Goal: Transaction & Acquisition: Purchase product/service

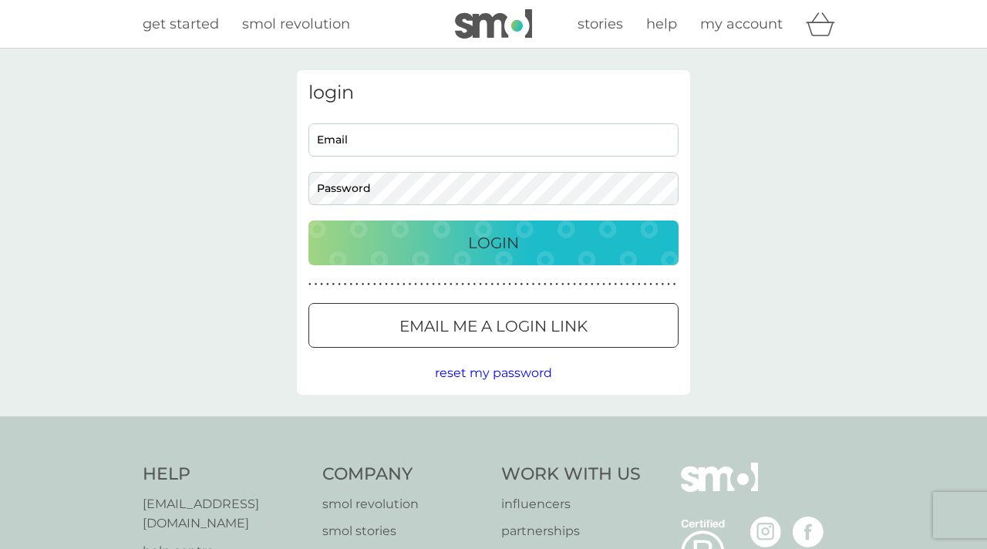
type input "nihal@smolproducts.com"
click at [439, 243] on div "Login" at bounding box center [493, 243] width 339 height 25
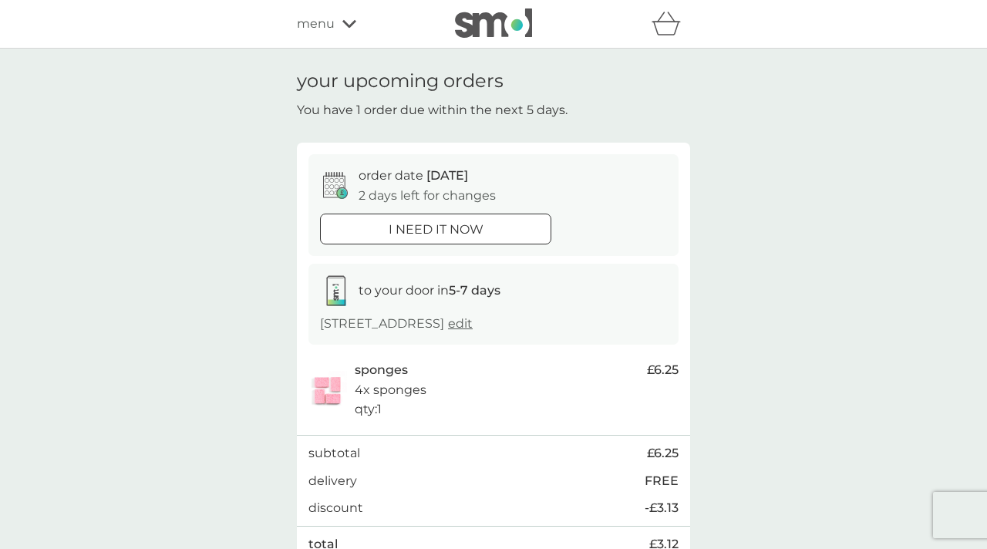
click at [321, 29] on span "menu" at bounding box center [316, 24] width 38 height 20
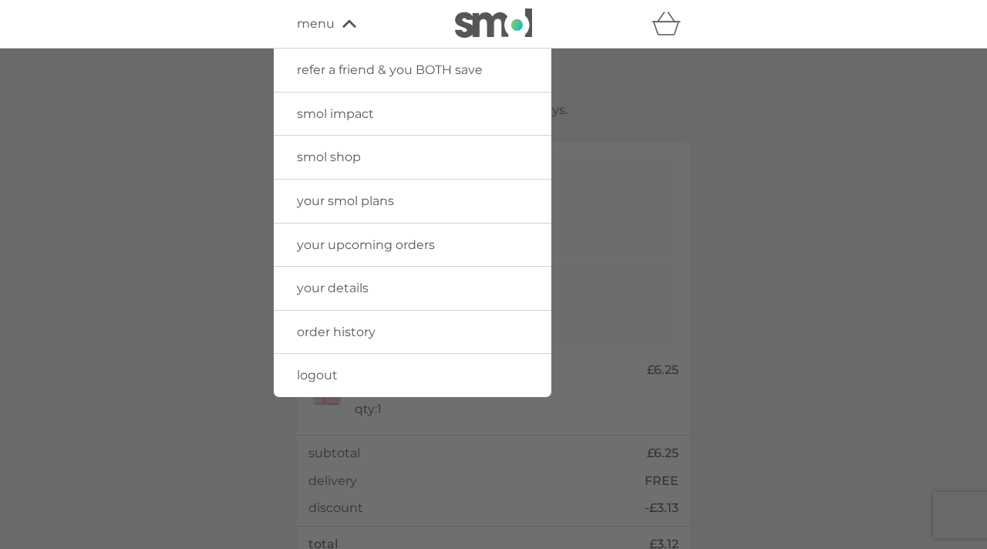
click at [343, 155] on span "smol shop" at bounding box center [329, 157] width 64 height 15
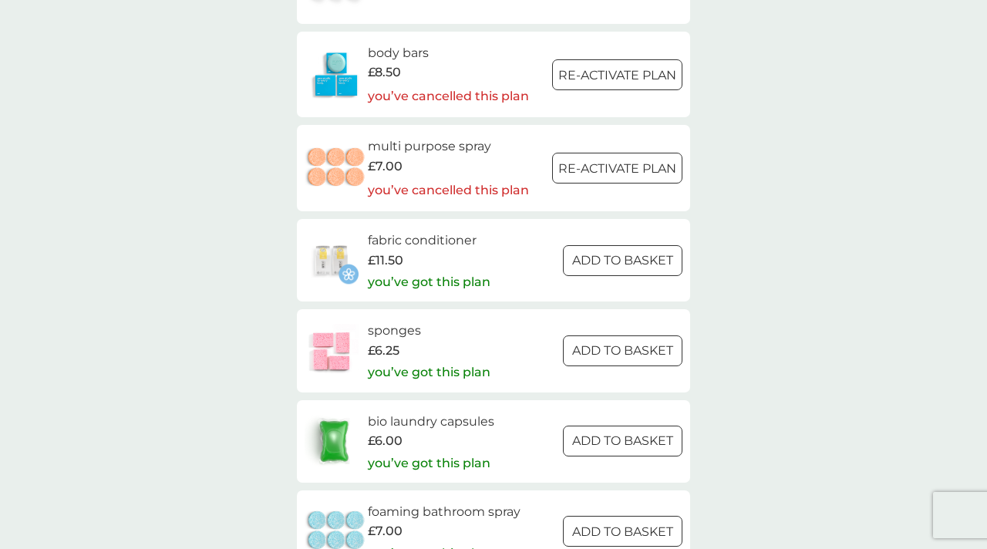
scroll to position [1972, 0]
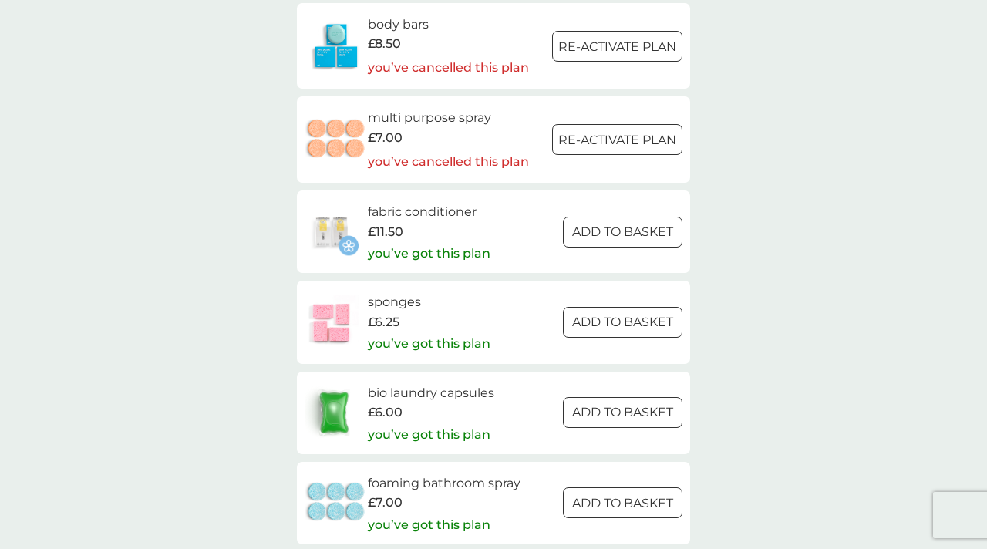
click at [407, 130] on div "£7.00" at bounding box center [448, 138] width 161 height 20
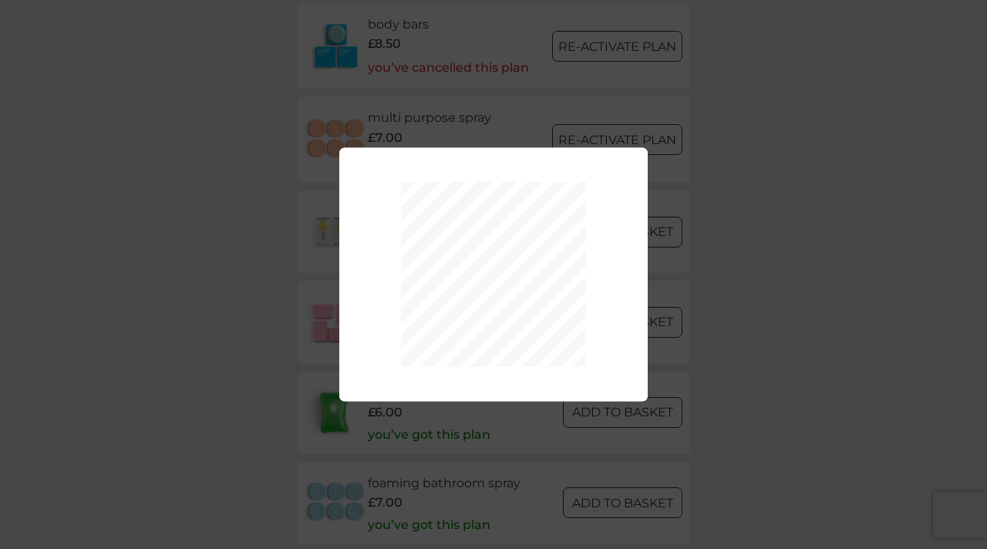
scroll to position [97, 0]
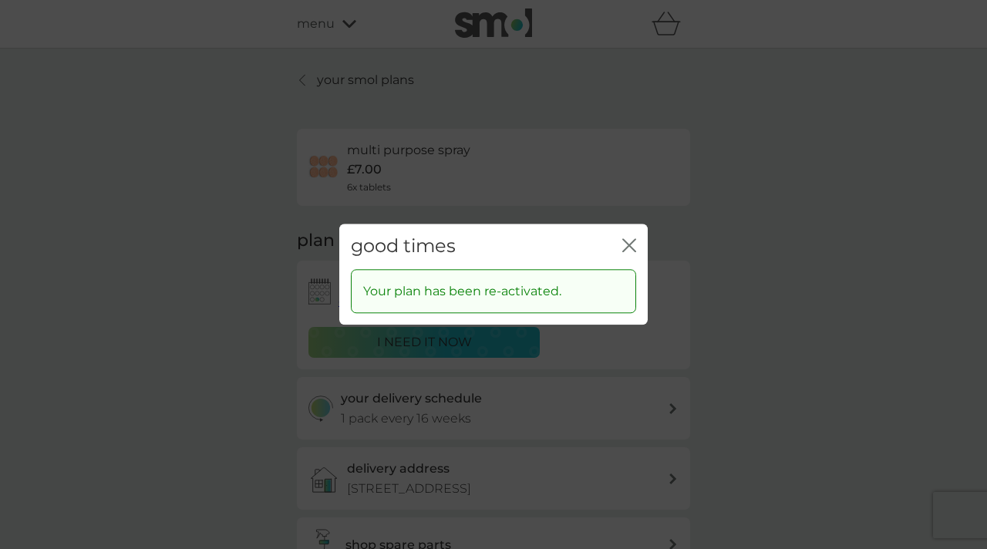
click at [629, 244] on icon "close" at bounding box center [632, 245] width 6 height 12
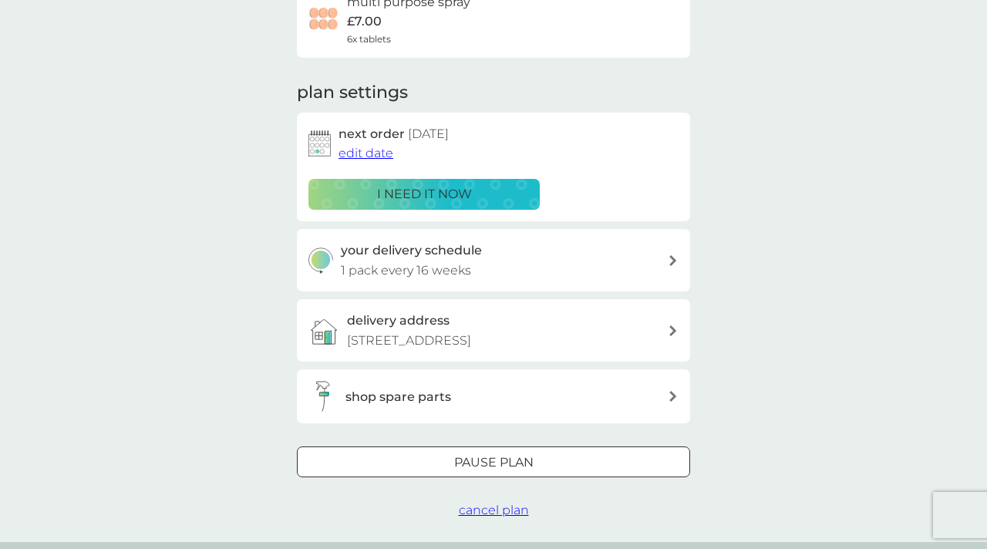
scroll to position [160, 0]
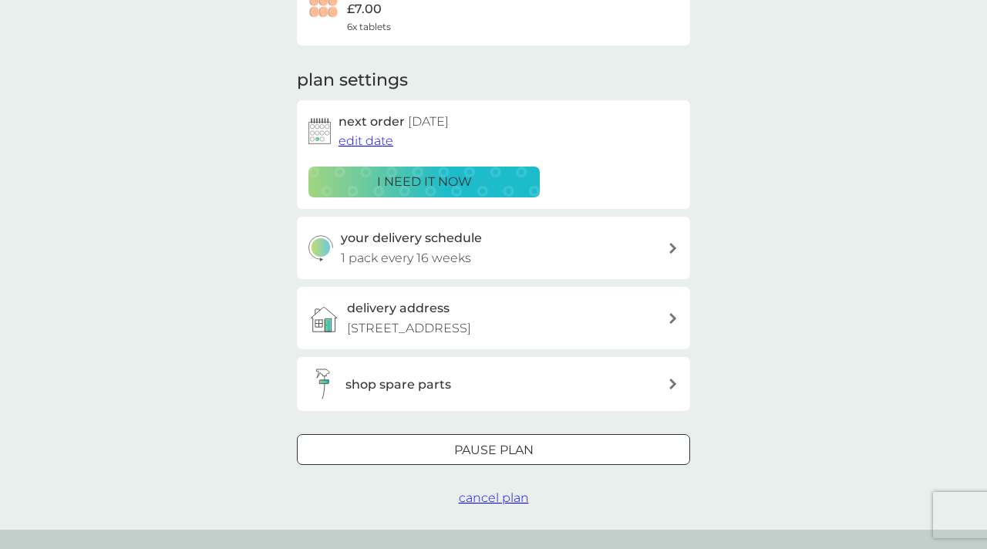
click at [382, 137] on span "edit date" at bounding box center [365, 140] width 55 height 15
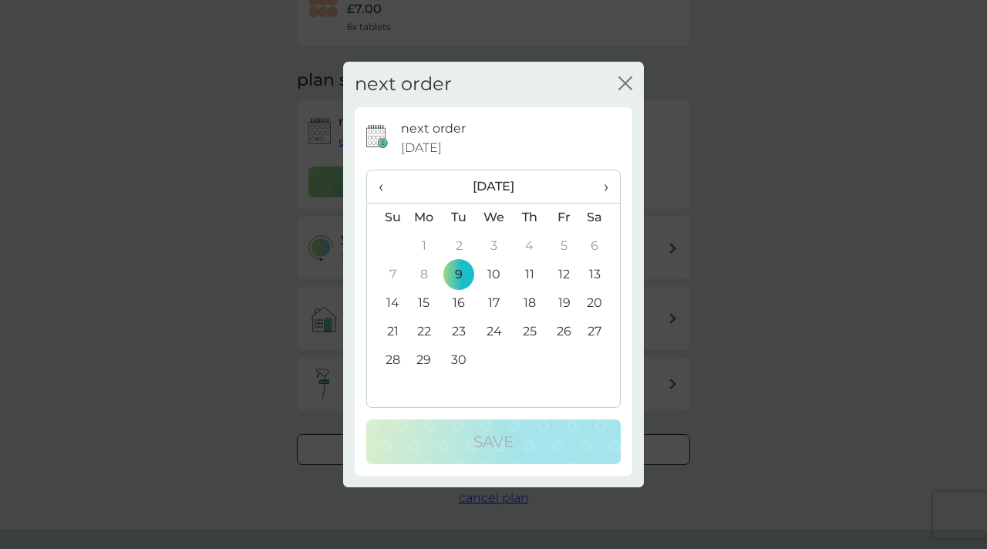
click at [627, 82] on icon "close" at bounding box center [625, 83] width 14 height 14
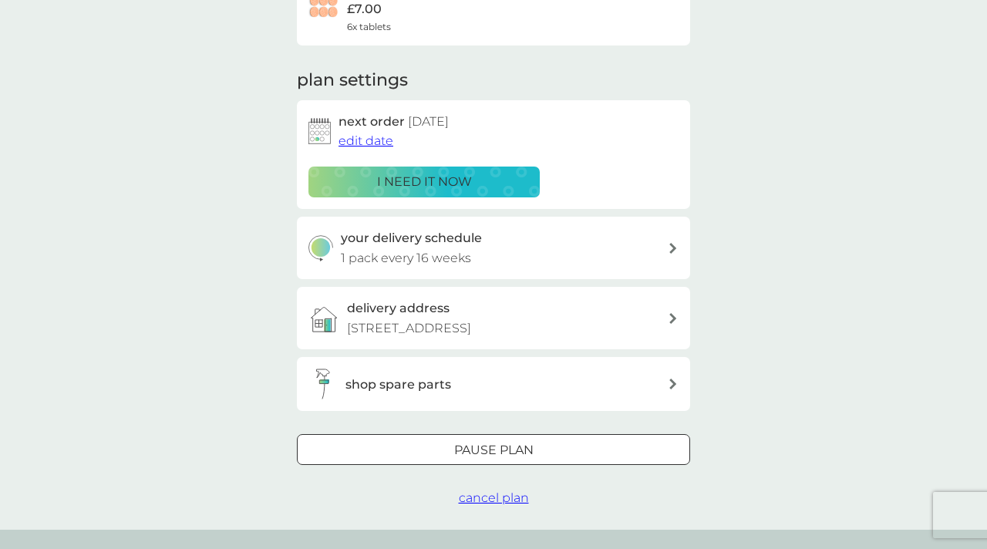
click at [481, 497] on span "cancel plan" at bounding box center [494, 497] width 70 height 15
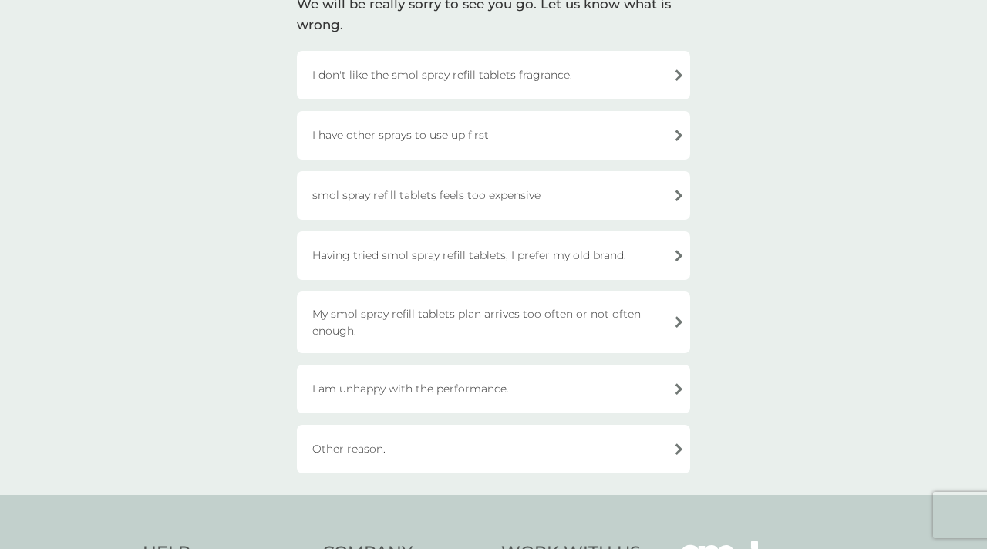
scroll to position [133, 0]
click at [474, 123] on div "I have other sprays to use up first" at bounding box center [493, 133] width 393 height 49
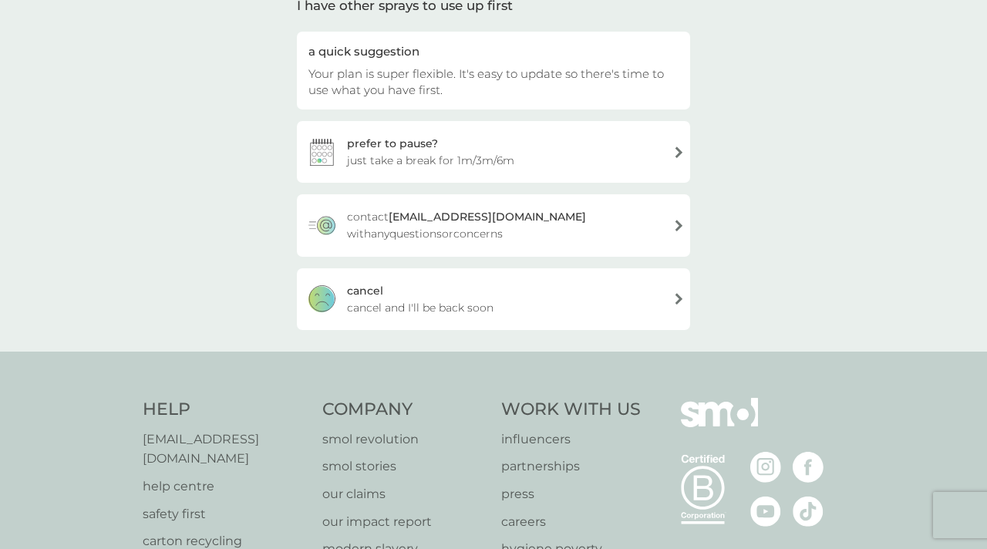
click at [465, 315] on span "cancel and I'll be back soon" at bounding box center [420, 307] width 146 height 17
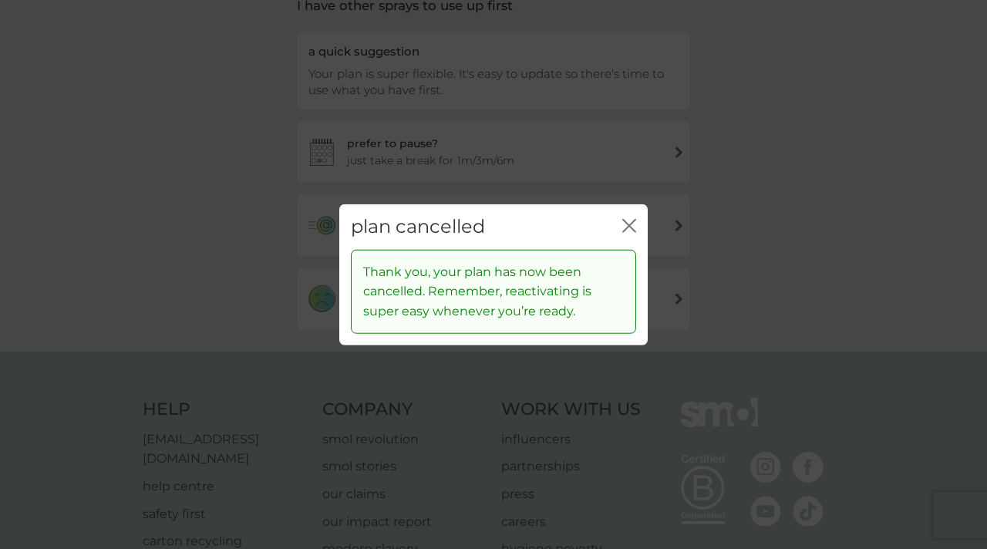
click at [626, 229] on icon "close" at bounding box center [629, 226] width 14 height 14
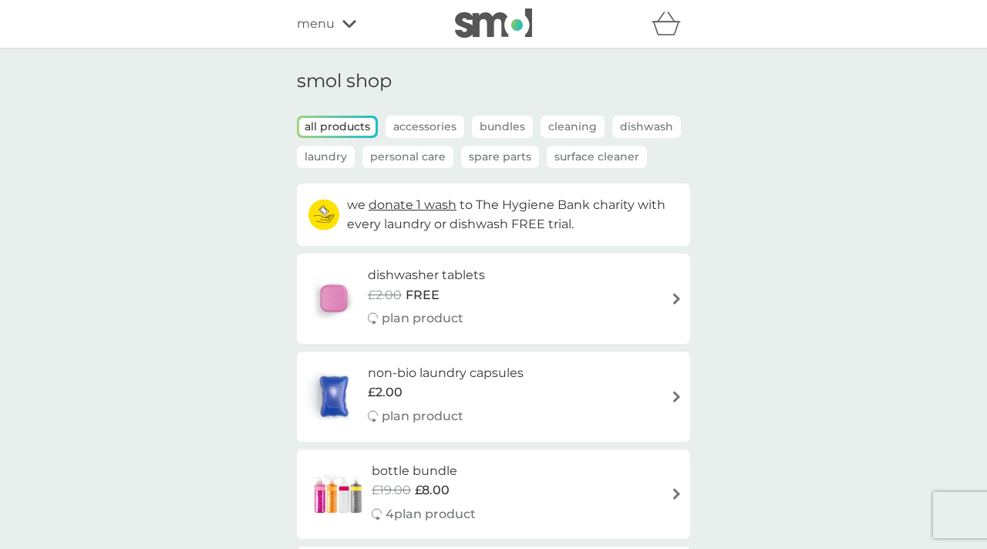
scroll to position [13, 0]
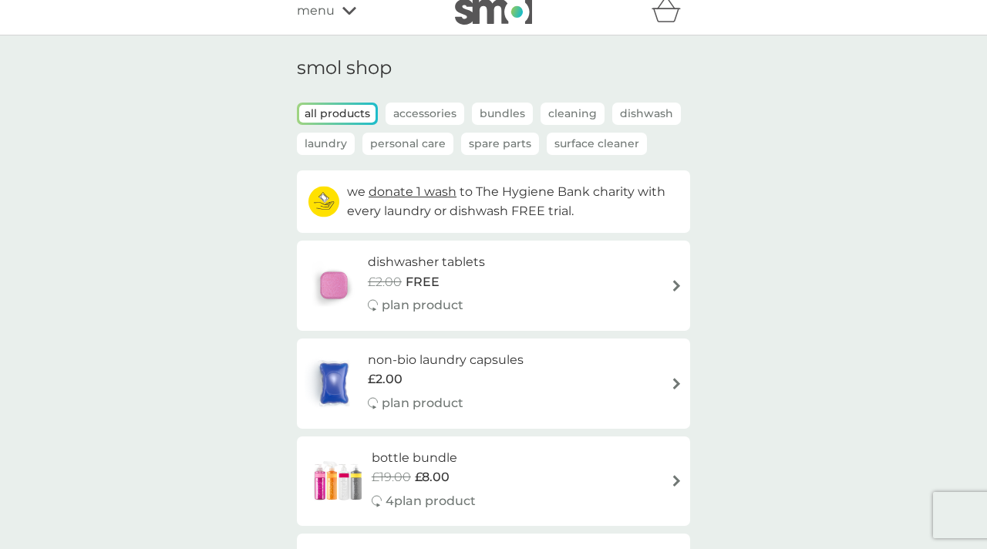
click at [503, 150] on p "Spare Parts" at bounding box center [500, 144] width 78 height 22
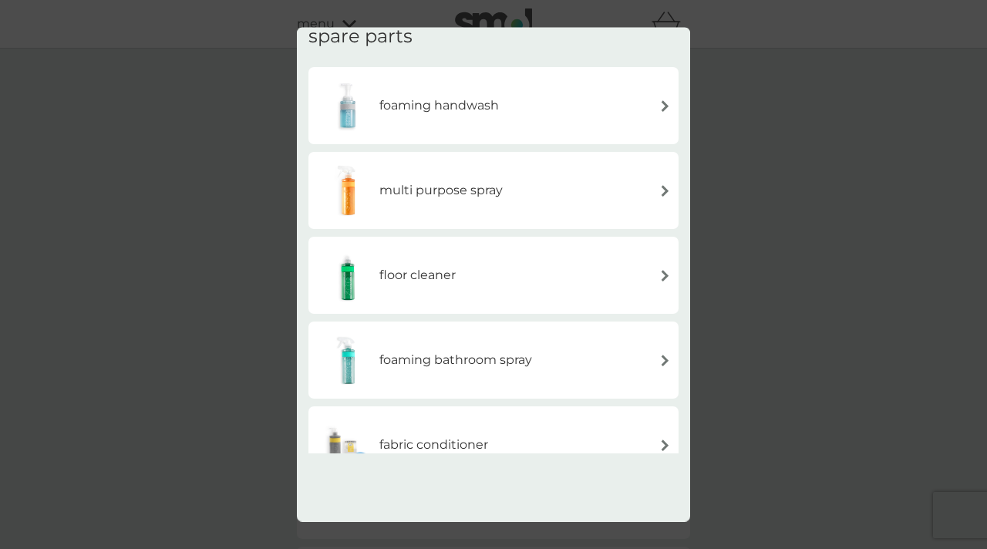
scroll to position [0, 0]
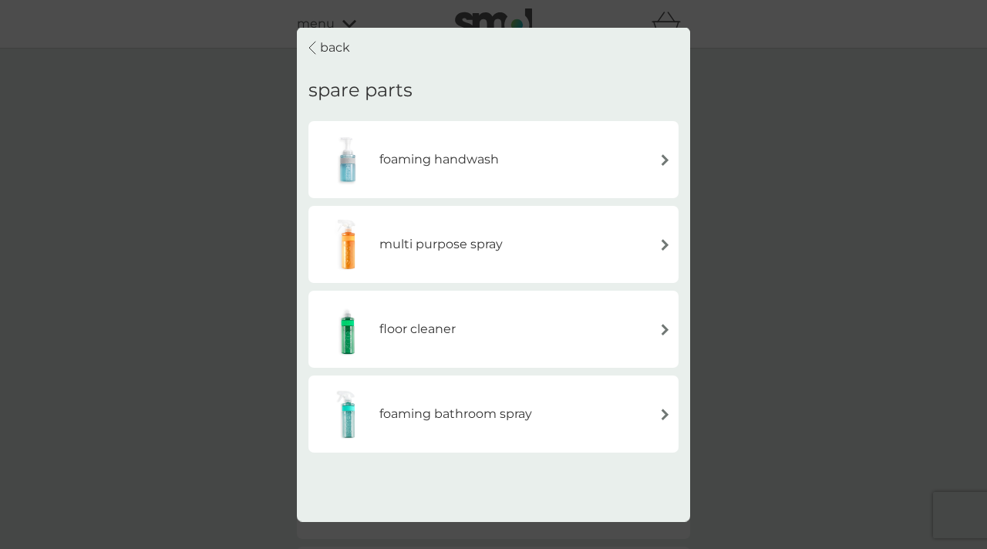
click at [460, 251] on h6 "multi purpose spray" at bounding box center [440, 244] width 123 height 20
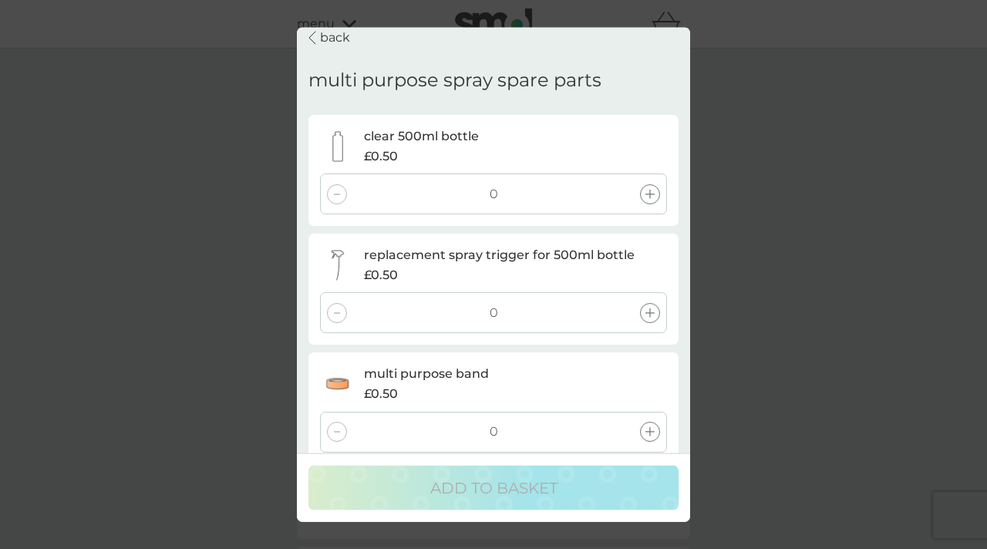
scroll to position [11, 0]
click at [639, 197] on div "0" at bounding box center [493, 193] width 347 height 41
click at [649, 194] on icon at bounding box center [649, 192] width 9 height 9
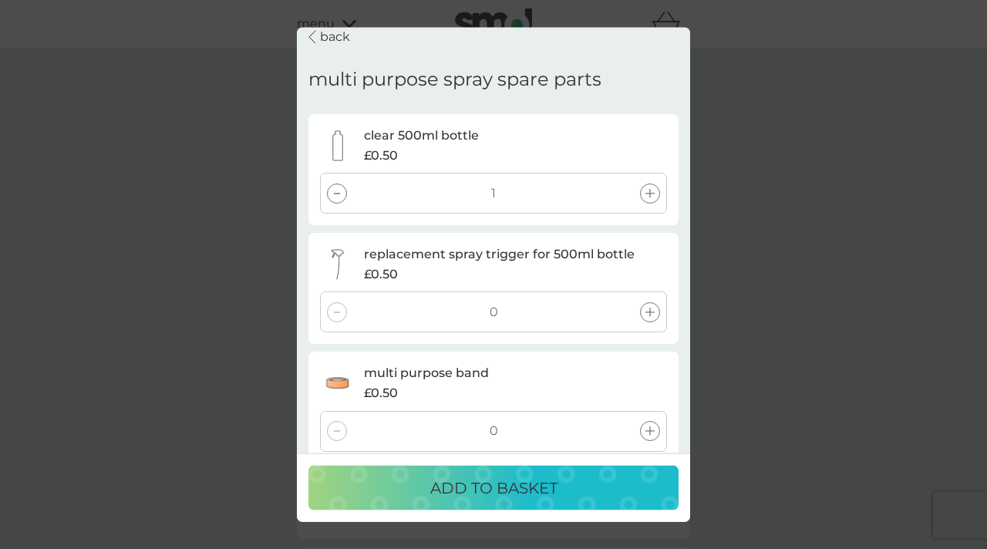
click at [650, 310] on icon at bounding box center [649, 312] width 9 height 9
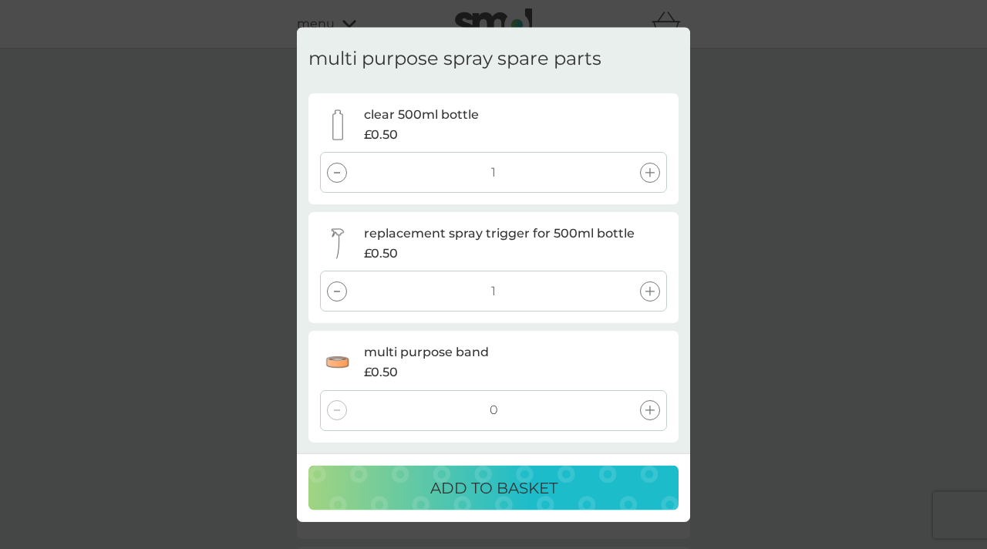
click at [651, 409] on icon at bounding box center [649, 410] width 9 height 9
click at [538, 488] on p "ADD TO BASKET" at bounding box center [493, 487] width 127 height 25
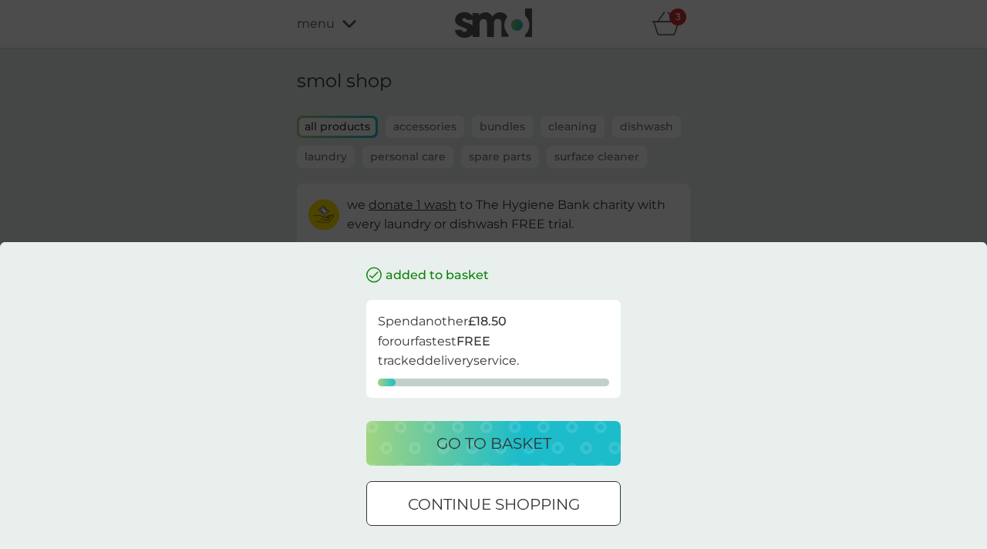
click at [777, 142] on div "added to basket Spend another £18.50 for our fastest FREE tracked delivery serv…" at bounding box center [493, 274] width 987 height 549
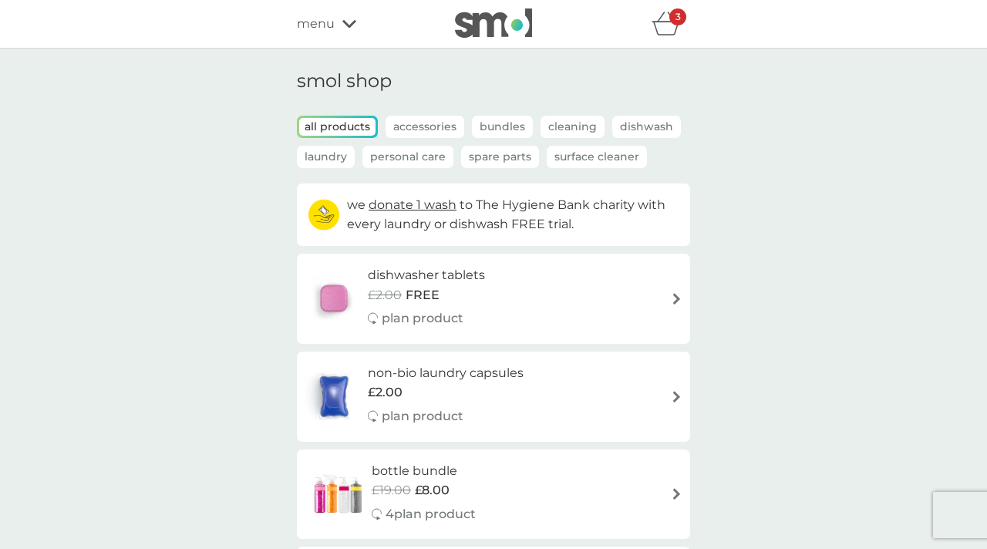
click at [499, 157] on p "Spare Parts" at bounding box center [500, 157] width 78 height 22
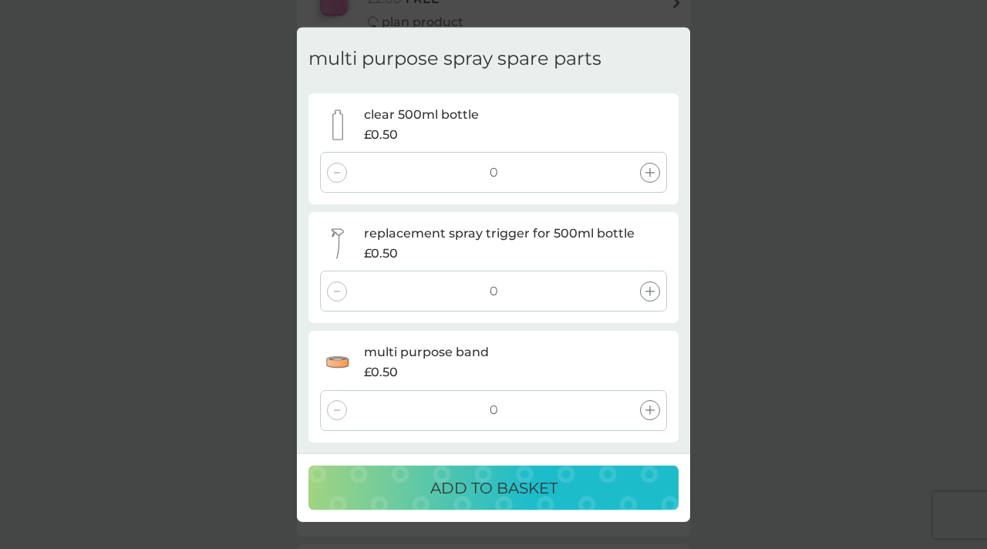
scroll to position [0, 0]
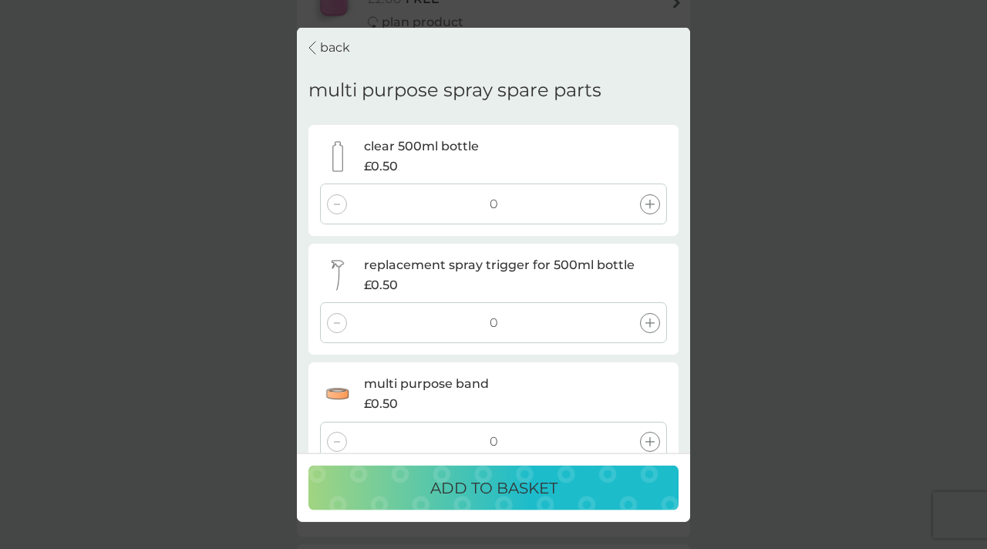
click at [328, 43] on p "back" at bounding box center [335, 48] width 30 height 20
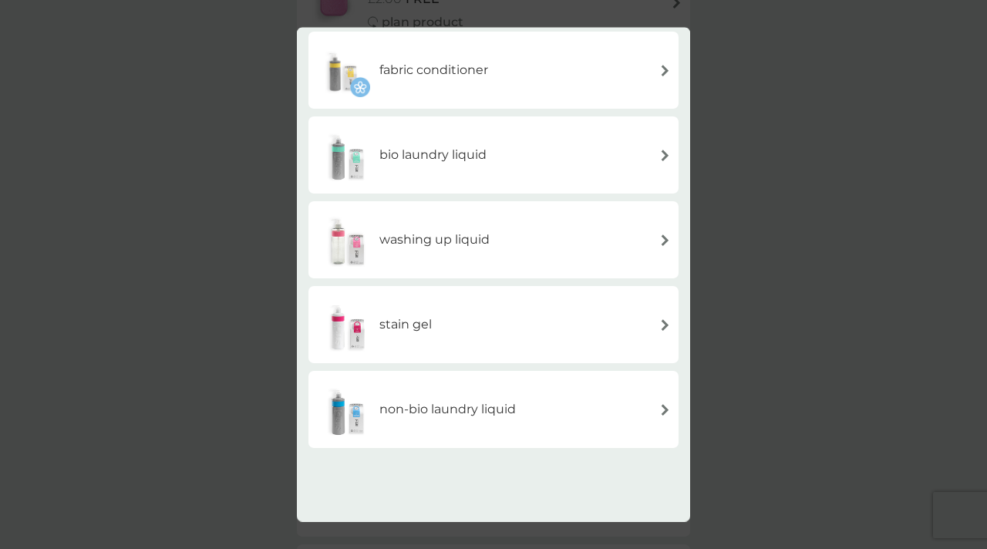
scroll to position [431, 0]
click at [460, 322] on div "stain gel" at bounding box center [493, 322] width 355 height 54
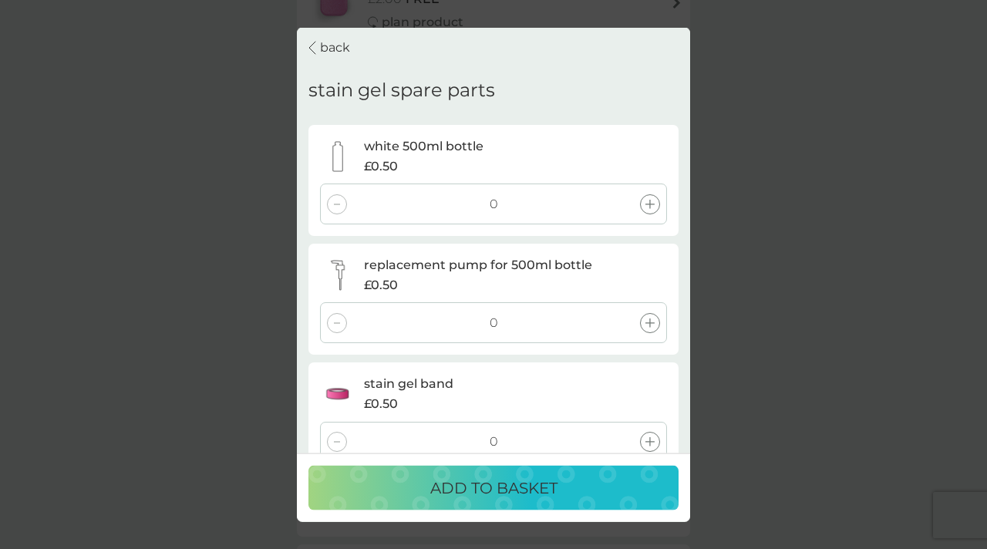
click at [646, 201] on icon at bounding box center [649, 203] width 9 height 9
click at [652, 319] on icon at bounding box center [649, 322] width 9 height 9
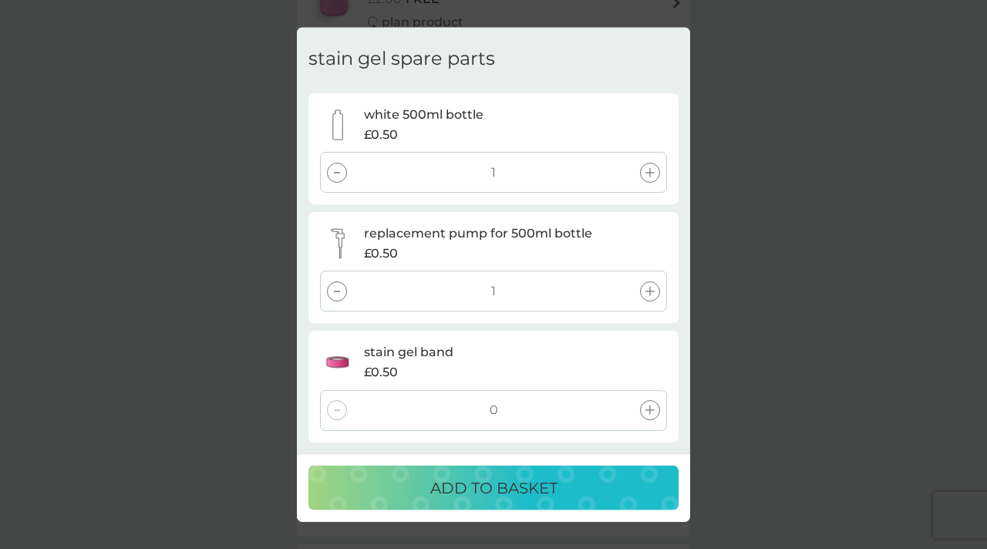
click at [649, 406] on icon at bounding box center [649, 410] width 9 height 9
click at [476, 494] on p "ADD TO BASKET" at bounding box center [493, 487] width 127 height 25
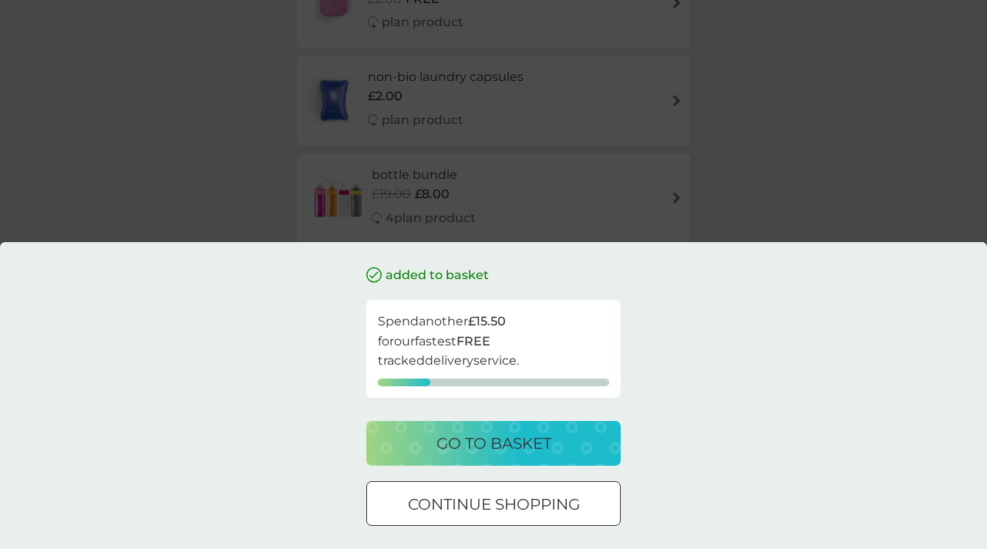
click at [783, 199] on div "added to basket Spend another £15.50 for our fastest FREE tracked delivery serv…" at bounding box center [493, 274] width 987 height 549
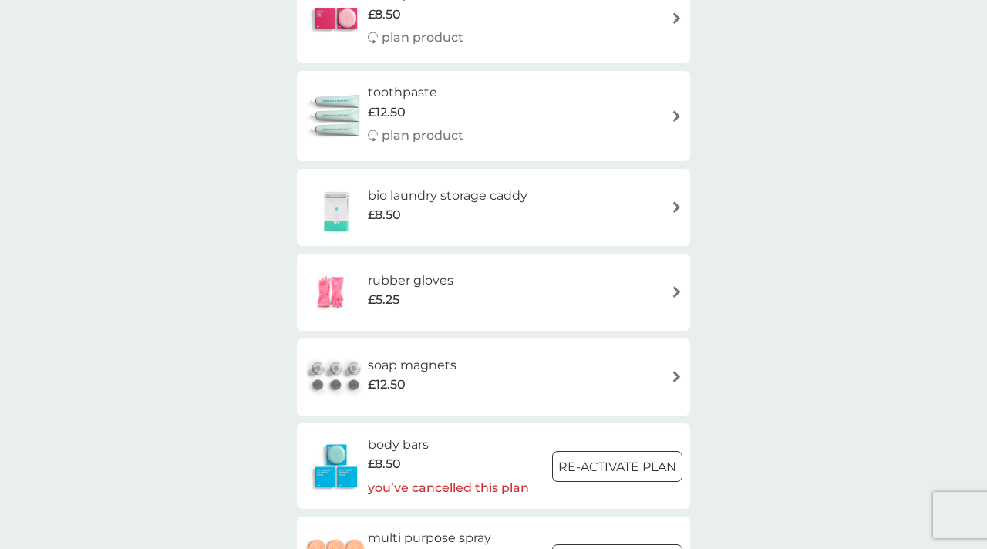
scroll to position [1539, 0]
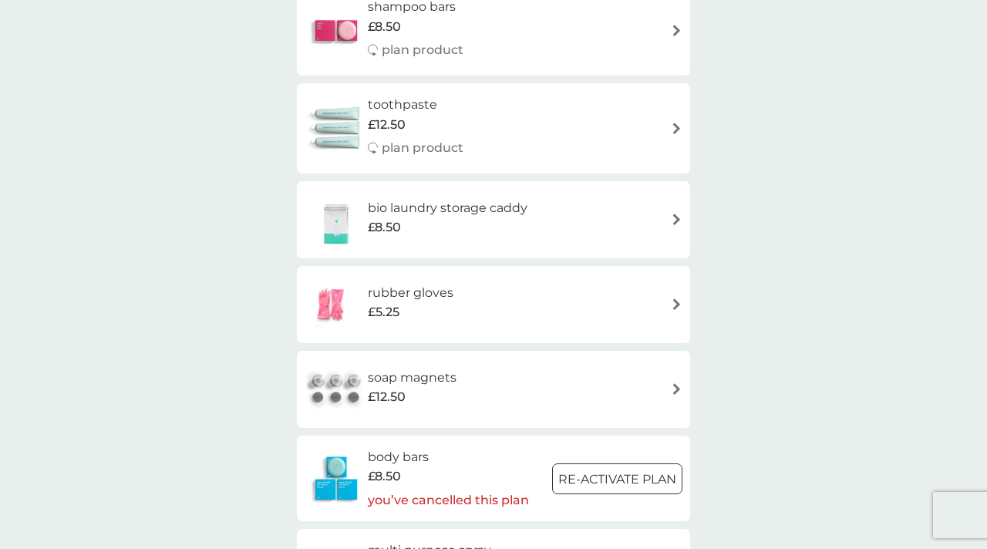
click at [598, 234] on div "bio laundry storage caddy £8.50" at bounding box center [494, 220] width 378 height 54
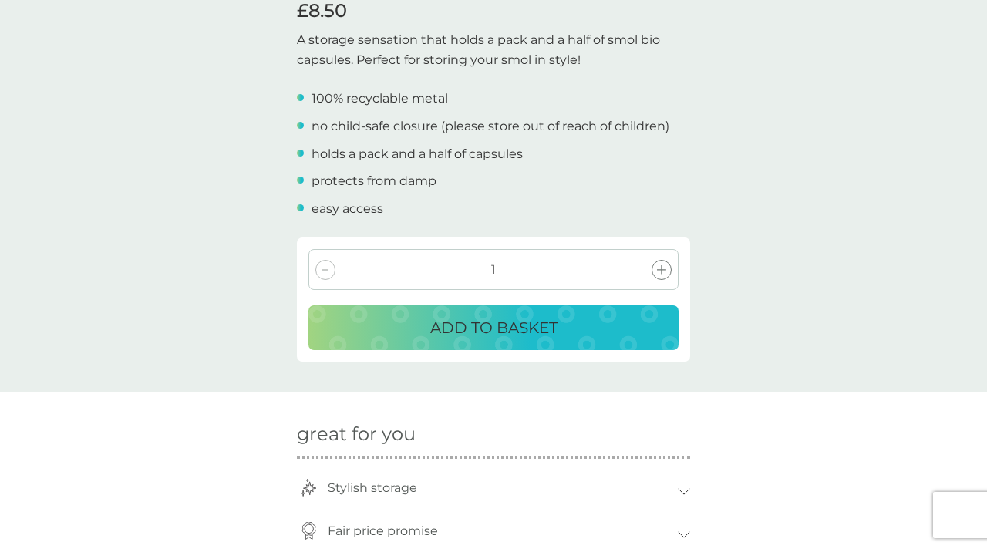
scroll to position [455, 0]
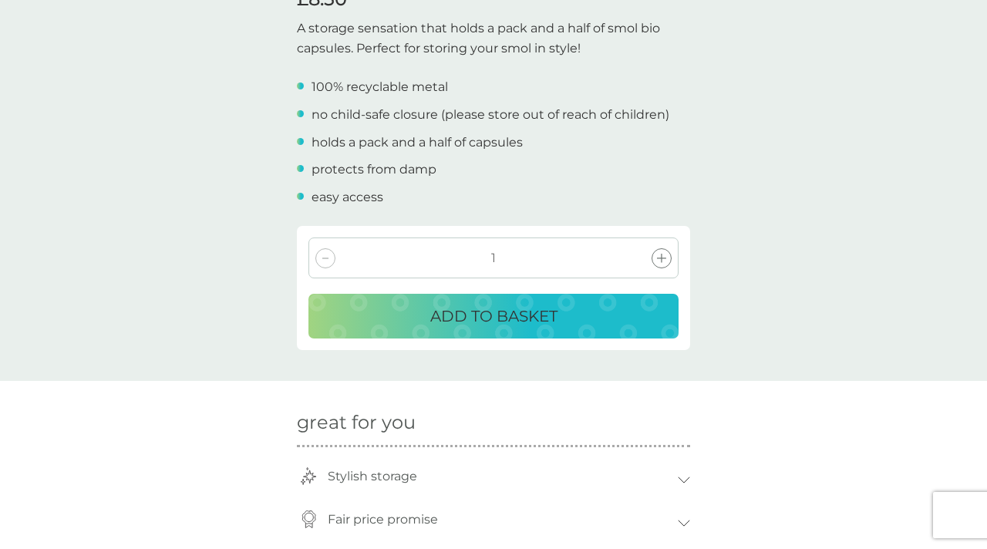
click at [488, 331] on button "ADD TO BASKET" at bounding box center [493, 316] width 370 height 45
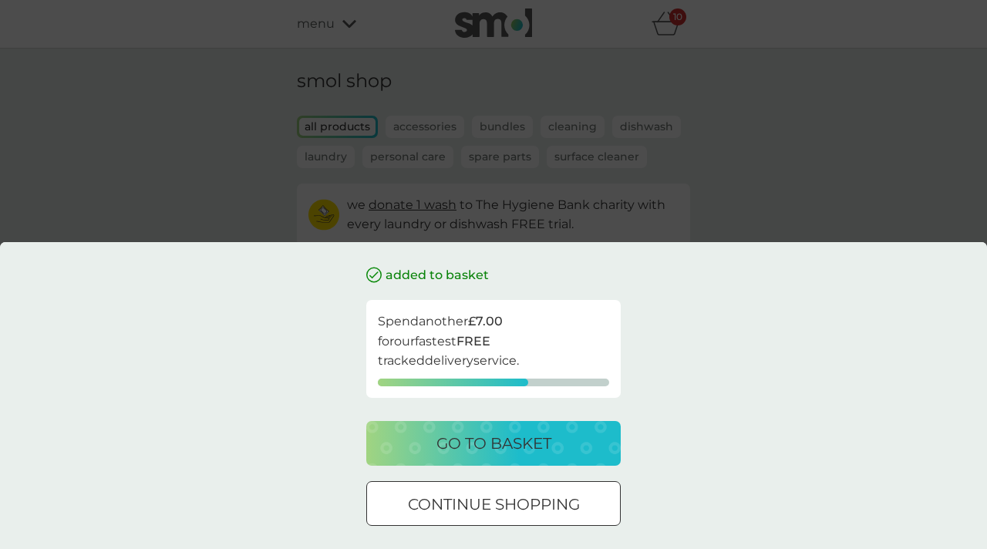
click at [204, 159] on div "added to basket Spend another £7.00 for our fastest FREE tracked delivery servi…" at bounding box center [493, 274] width 987 height 549
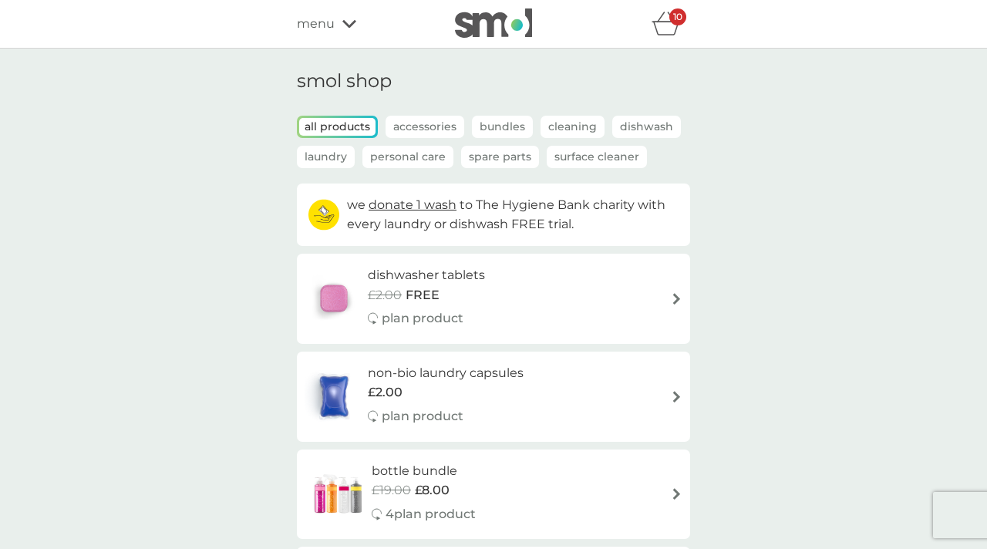
click at [676, 30] on icon "basket" at bounding box center [666, 29] width 26 height 14
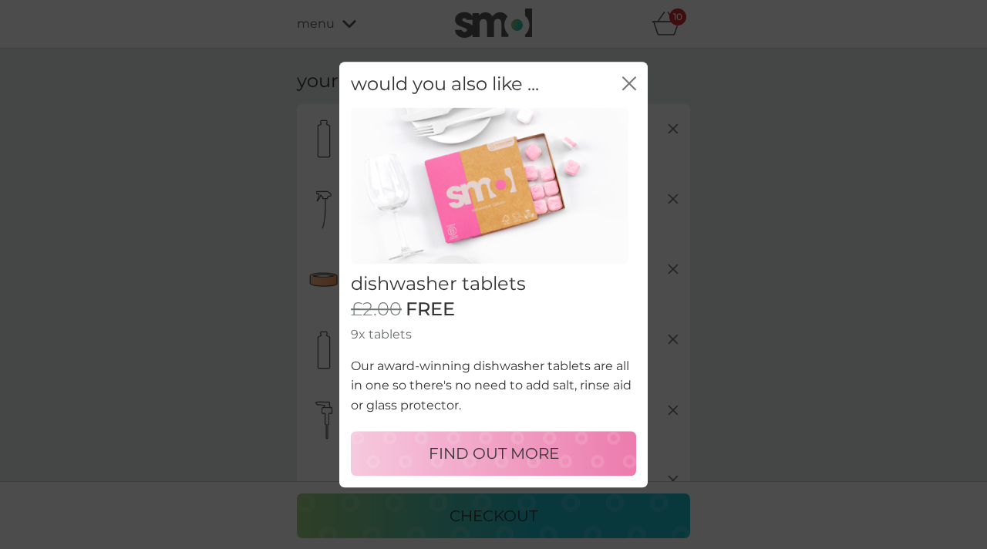
click at [628, 86] on icon "close" at bounding box center [629, 83] width 14 height 14
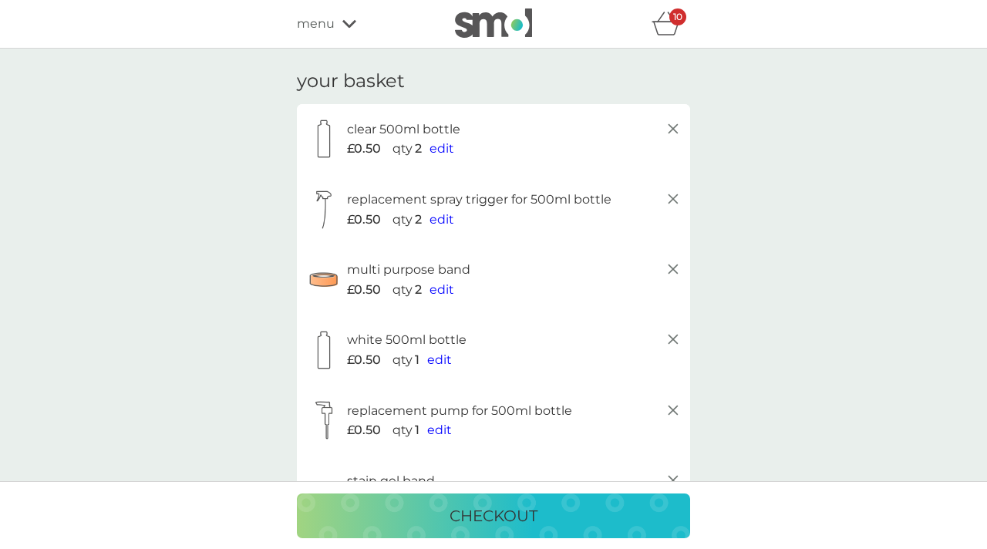
scroll to position [57, 0]
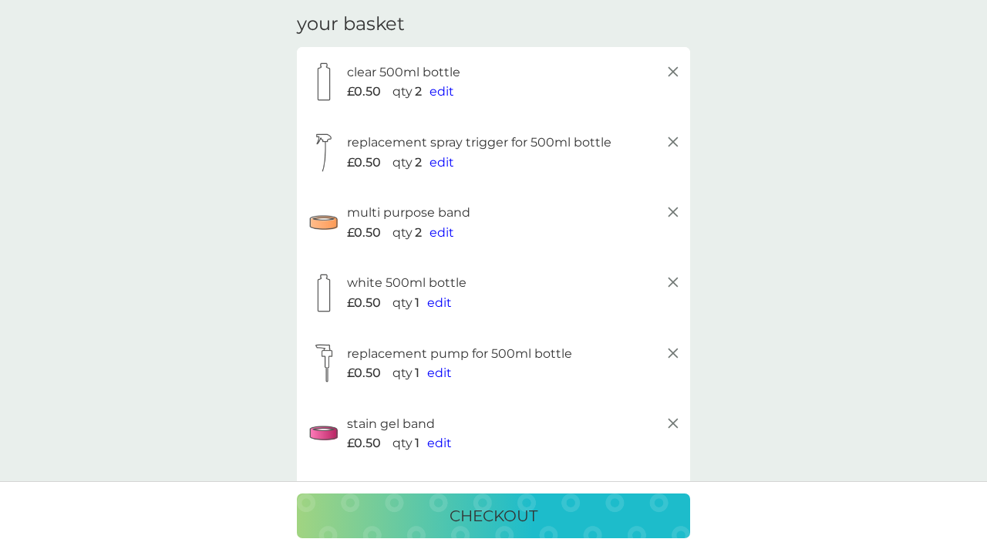
click at [439, 96] on span "edit" at bounding box center [441, 91] width 25 height 15
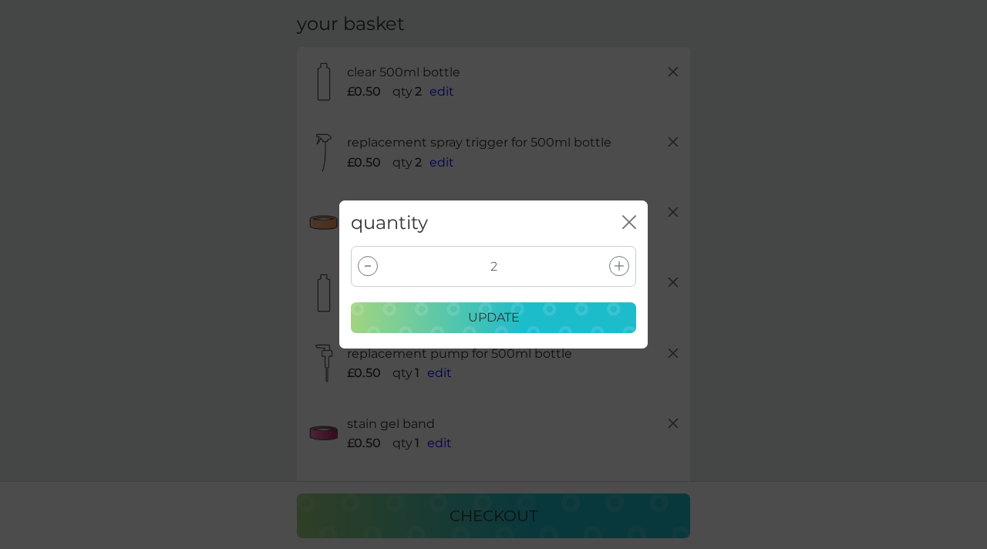
click at [375, 264] on div at bounding box center [368, 266] width 20 height 20
click at [438, 318] on div "update" at bounding box center [493, 318] width 265 height 20
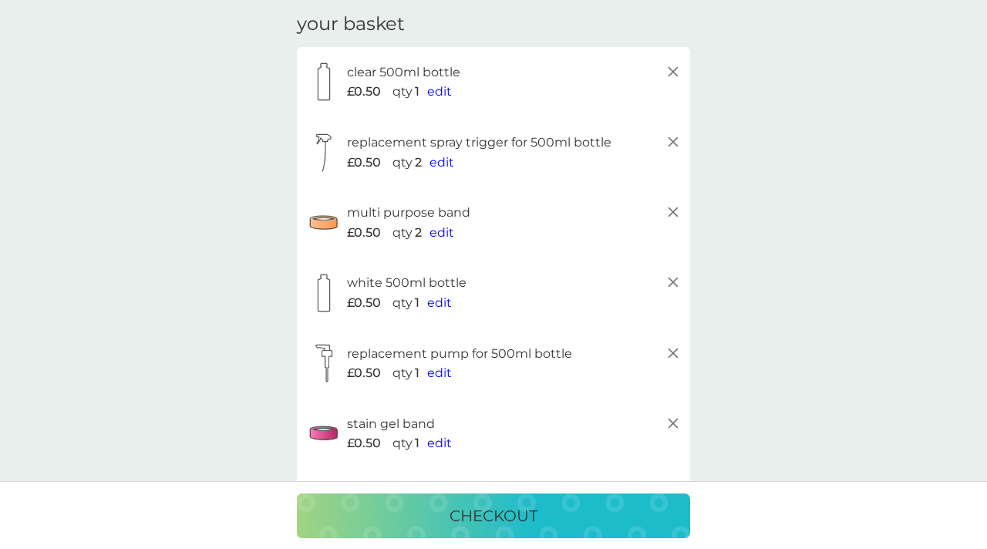
click at [440, 162] on span "edit" at bounding box center [441, 162] width 25 height 15
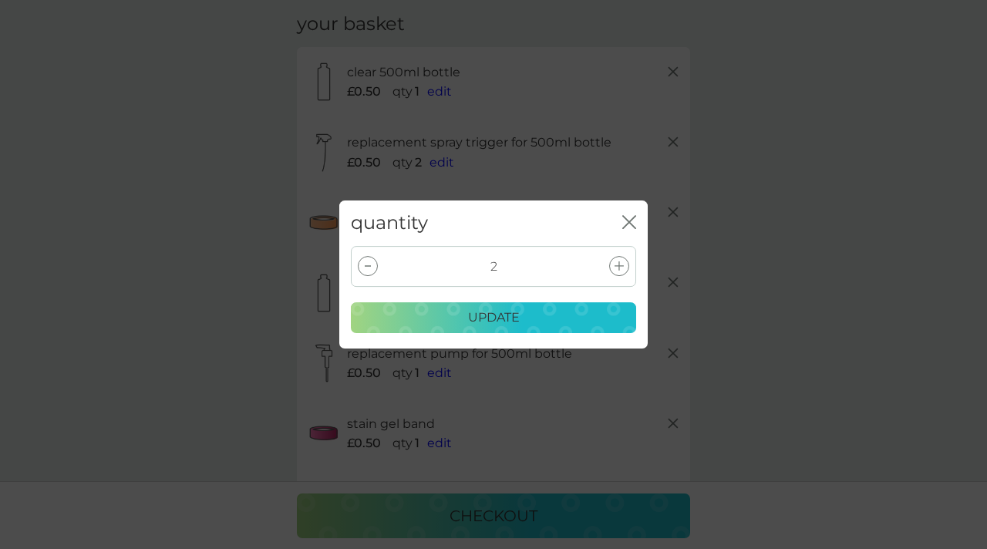
click at [369, 268] on div at bounding box center [368, 266] width 20 height 20
click at [389, 314] on div "update" at bounding box center [493, 318] width 265 height 20
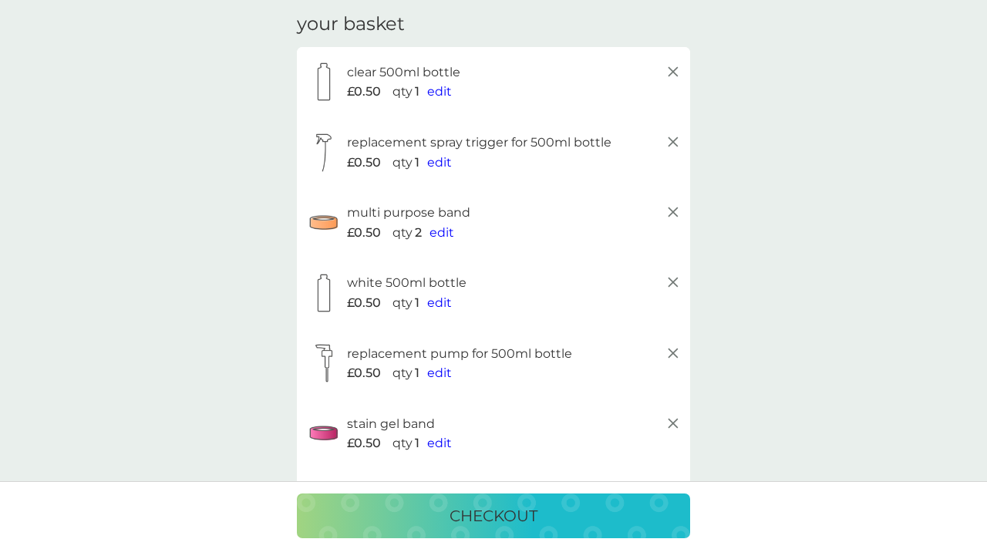
click at [443, 235] on span "edit" at bounding box center [441, 232] width 25 height 15
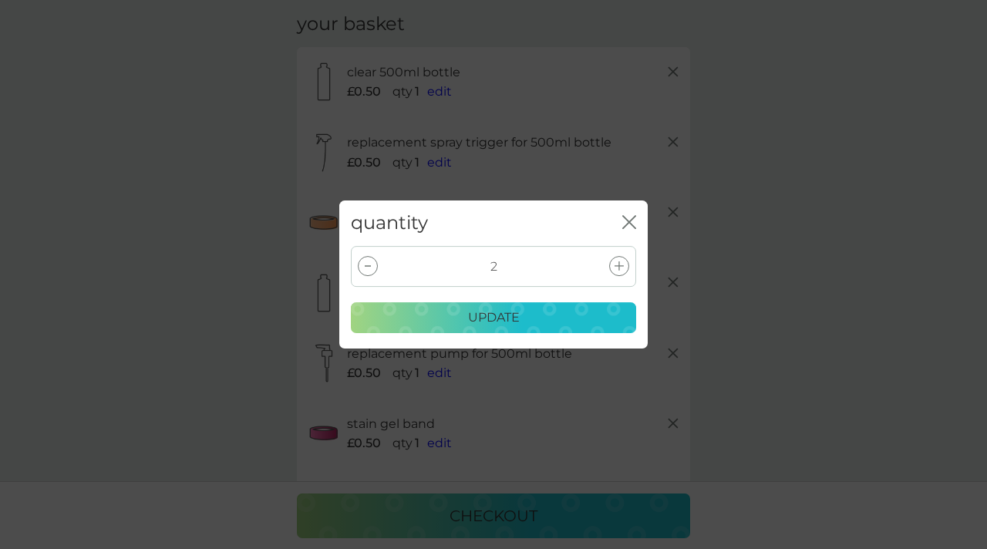
click at [373, 262] on div at bounding box center [368, 266] width 20 height 20
click at [402, 309] on div "update" at bounding box center [493, 318] width 265 height 20
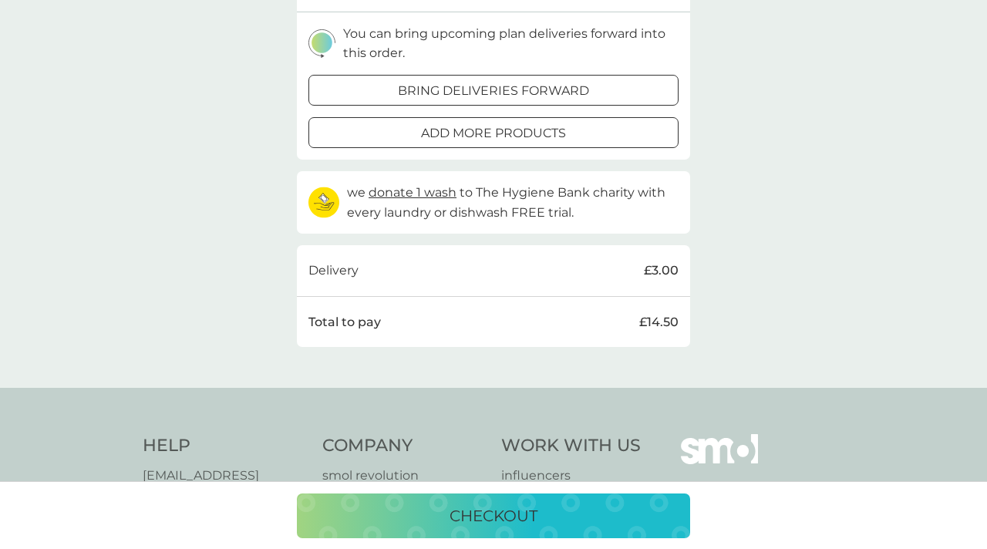
scroll to position [685, 0]
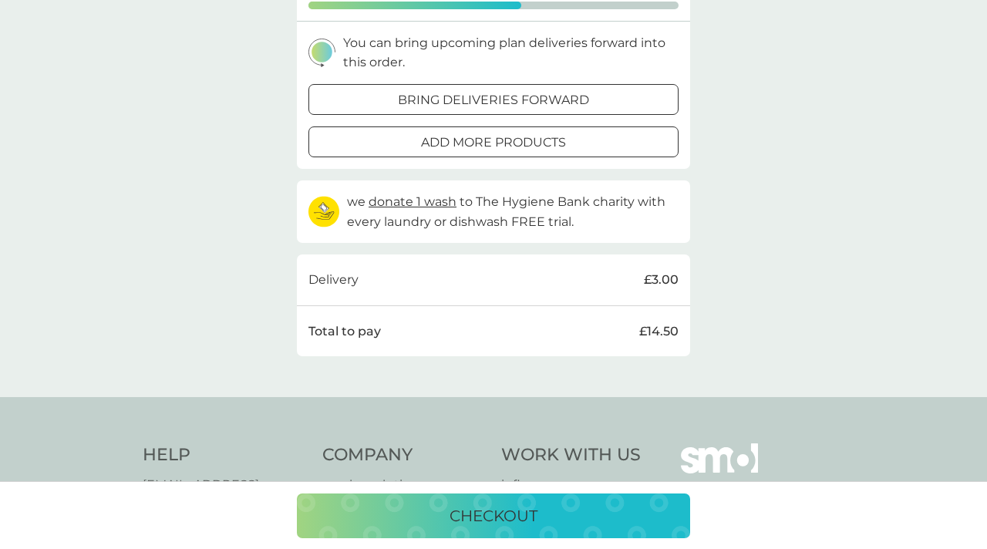
click at [481, 501] on button "checkout" at bounding box center [493, 515] width 393 height 45
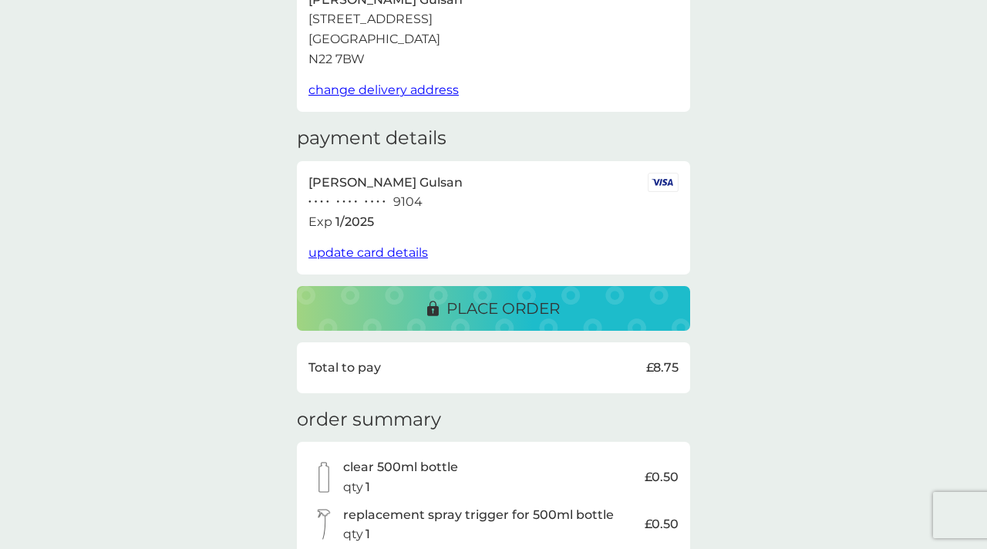
scroll to position [168, 0]
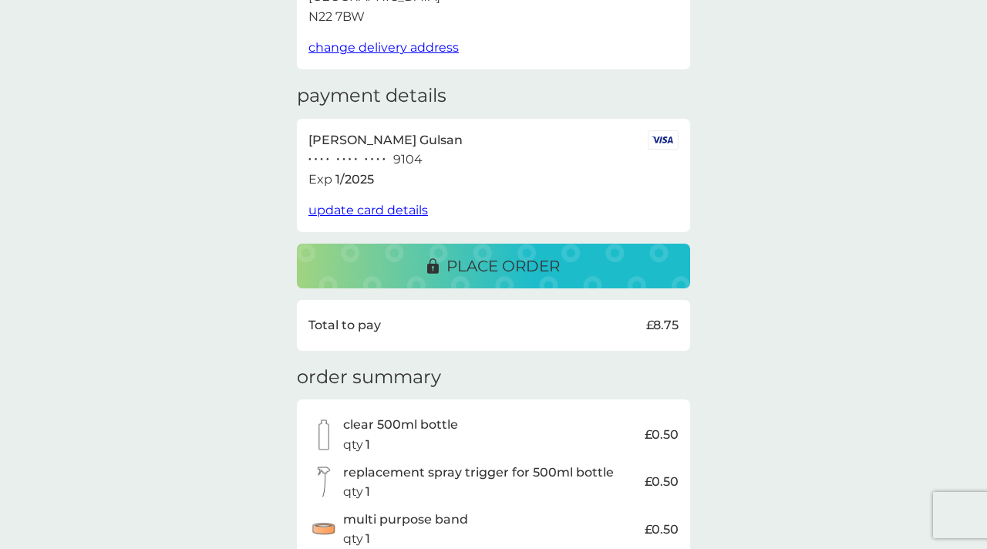
click at [483, 271] on p "place order" at bounding box center [502, 266] width 113 height 25
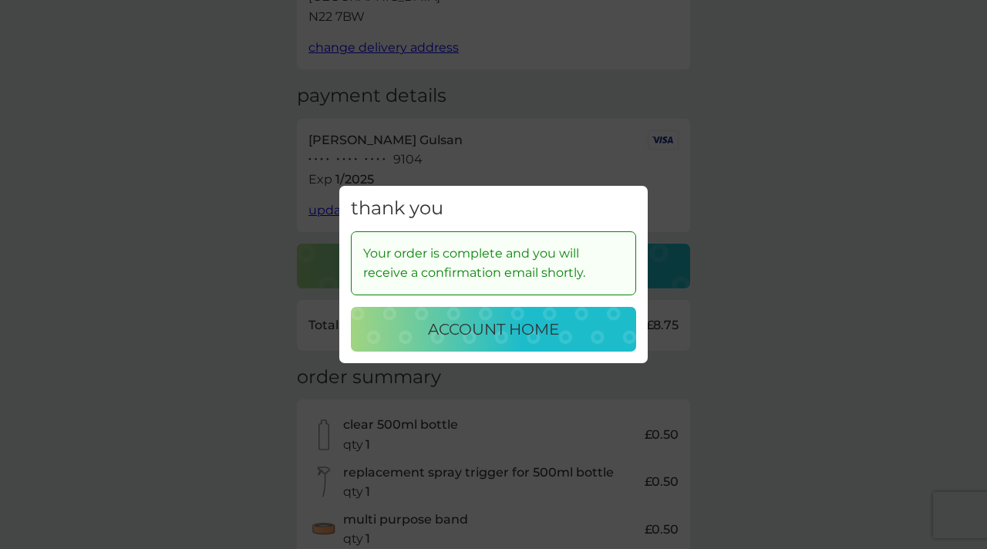
click at [534, 336] on p "account home" at bounding box center [493, 329] width 131 height 25
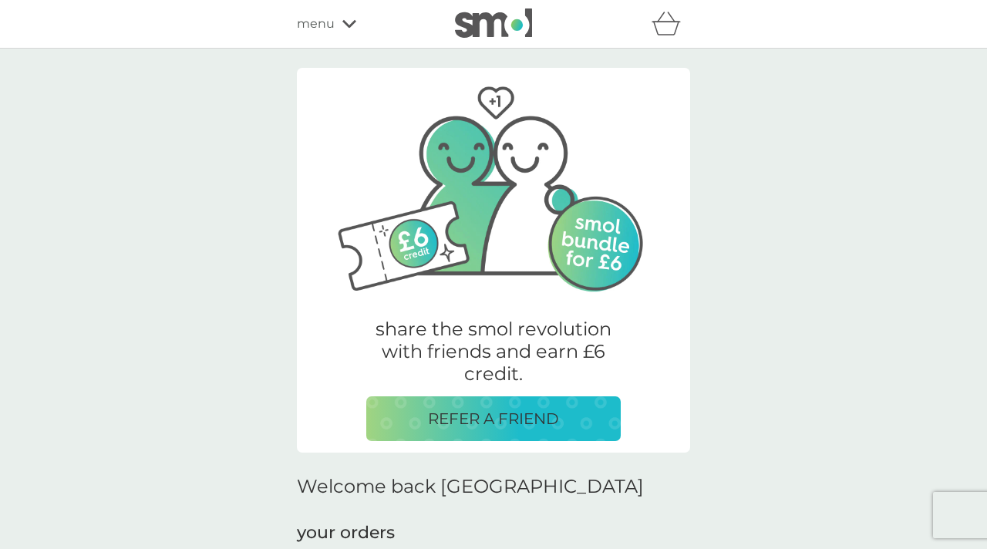
click at [325, 21] on span "menu" at bounding box center [316, 24] width 38 height 20
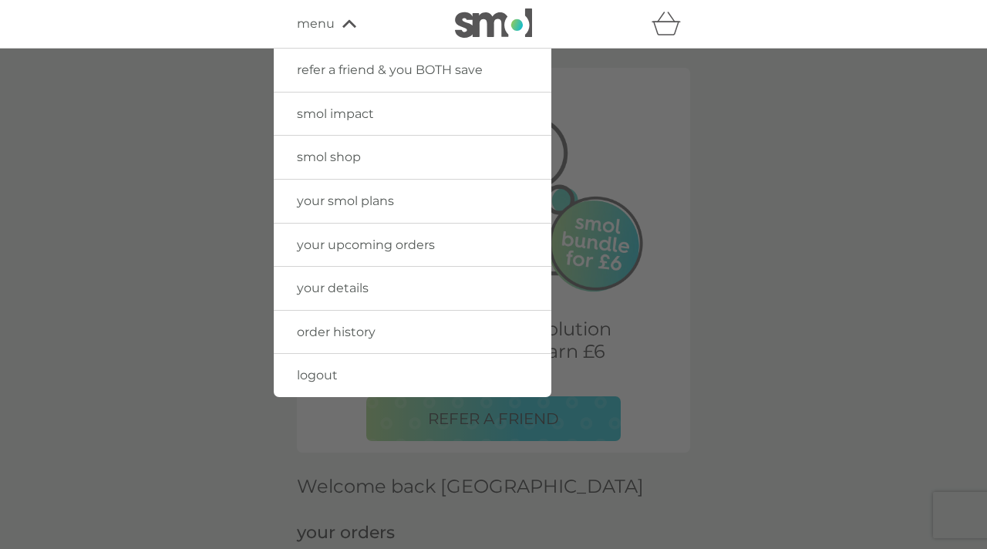
click at [894, 351] on div at bounding box center [493, 323] width 987 height 549
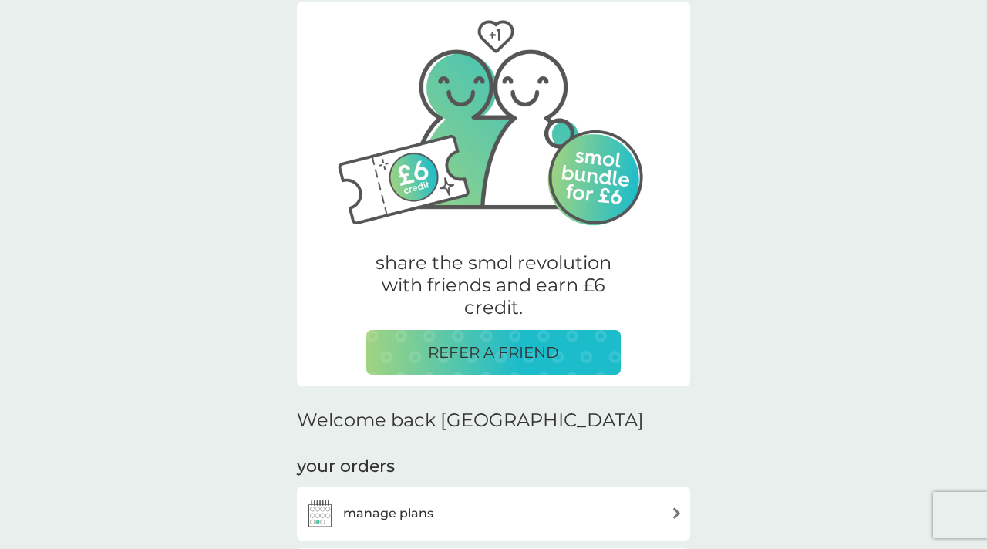
scroll to position [74, 0]
